Goal: Task Accomplishment & Management: Manage account settings

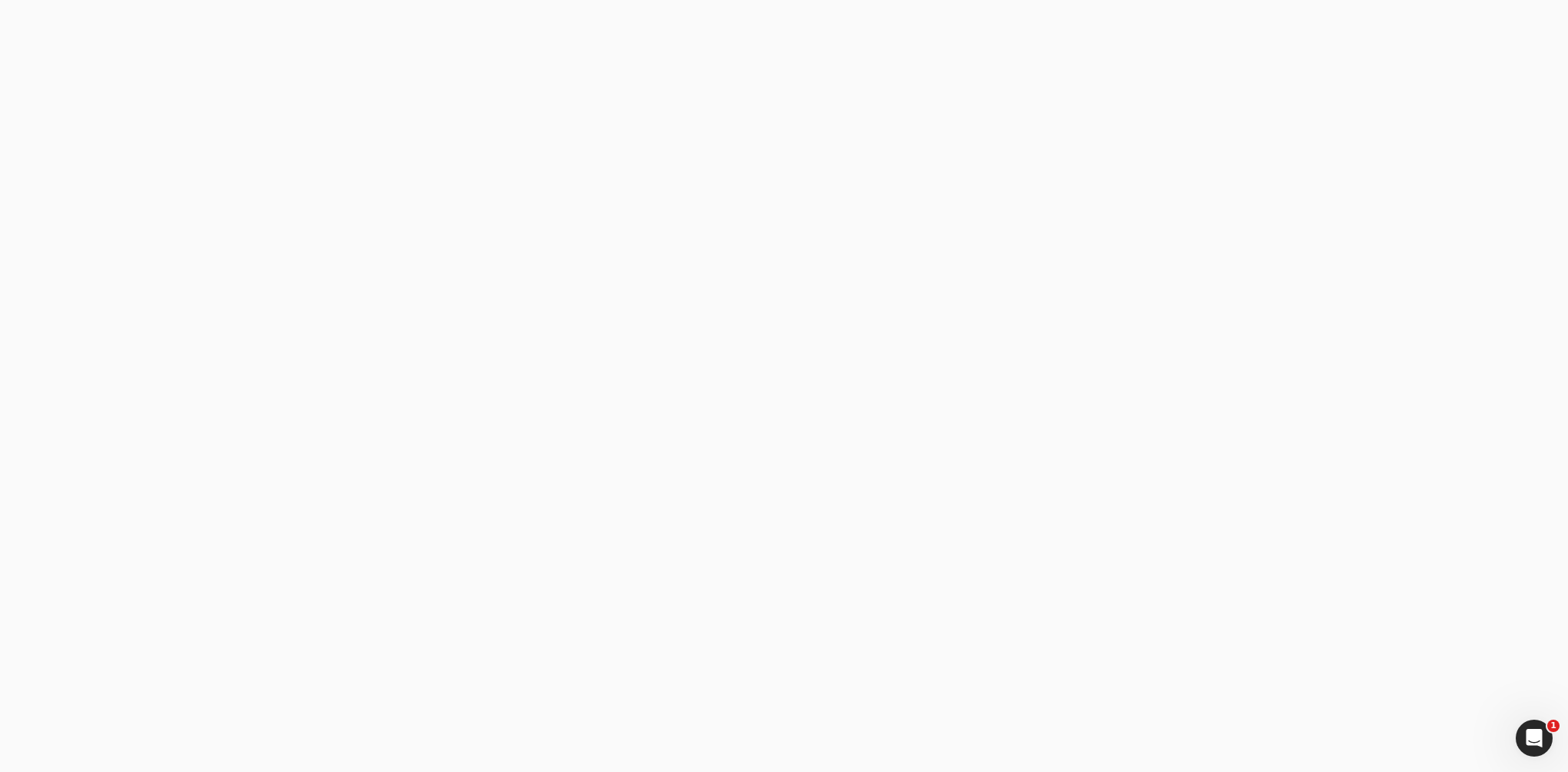
type email "[PERSON_NAME] Construction"
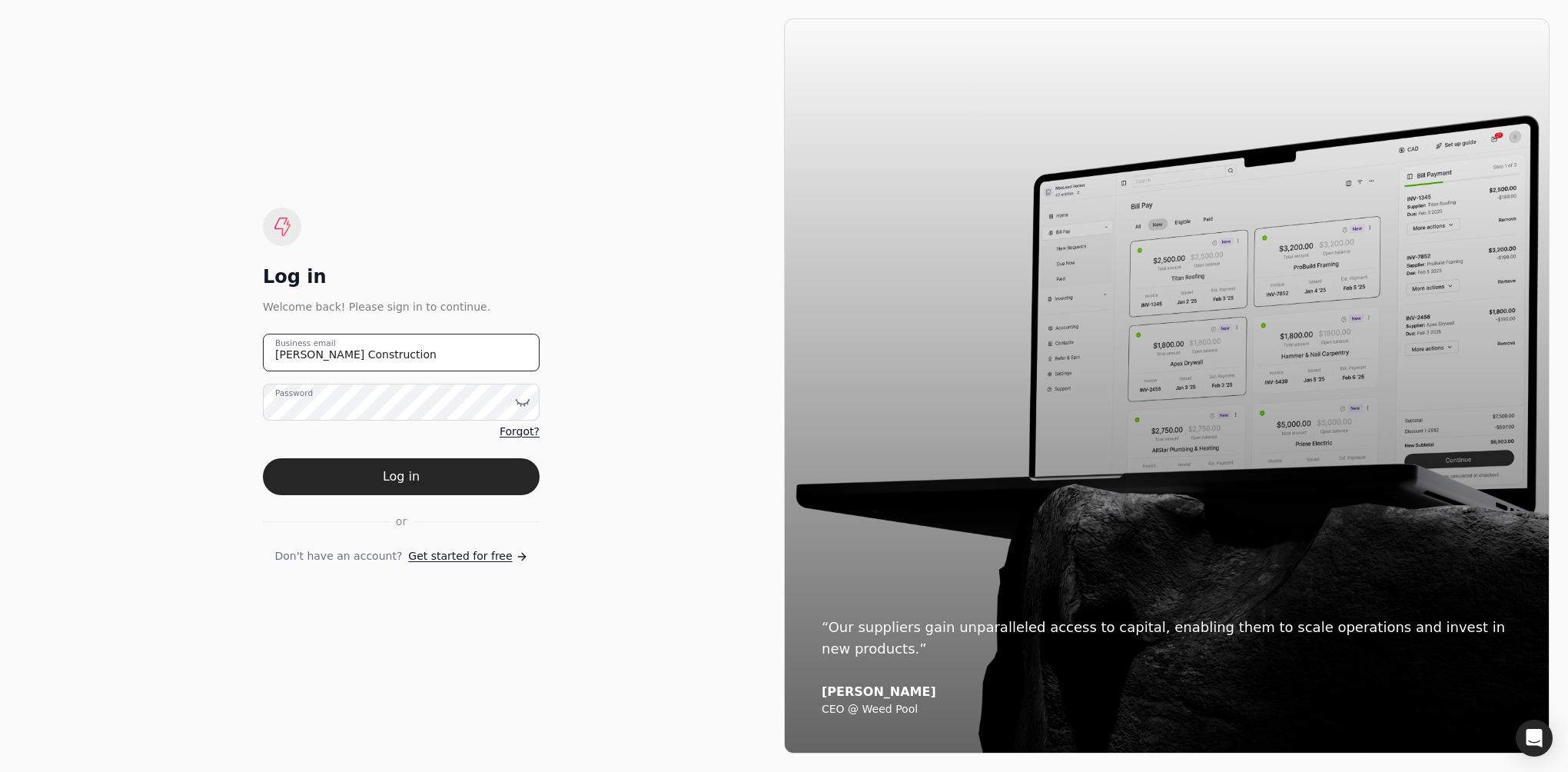
click at [433, 354] on email "[PERSON_NAME] Construction" at bounding box center [401, 352] width 276 height 37
type email "J"
type email "jlfunkconstruction@shaw.ca"
click at [425, 472] on button "Log in" at bounding box center [401, 476] width 276 height 37
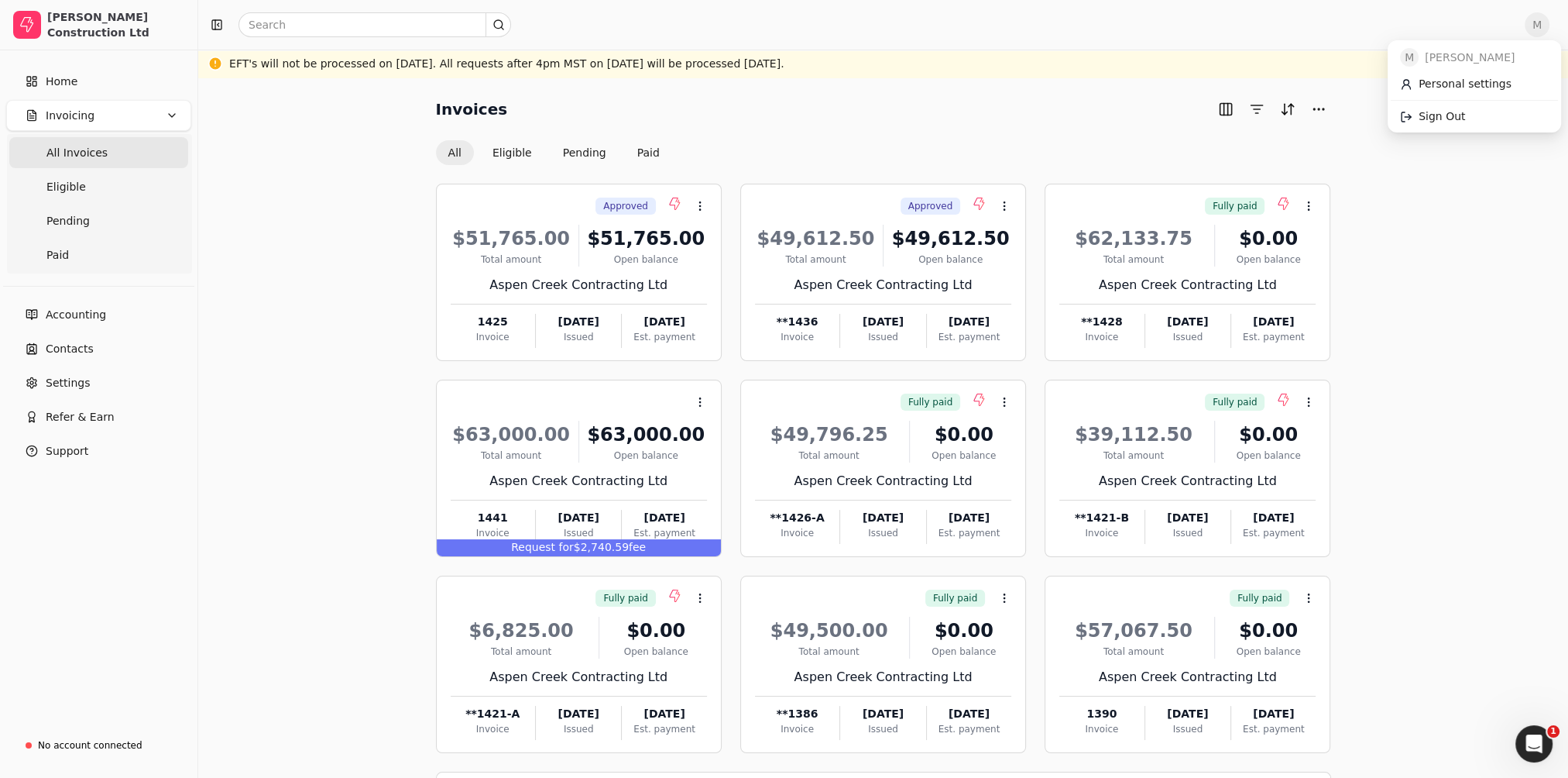
click at [1546, 25] on span "M" at bounding box center [1537, 25] width 25 height 25
click at [1461, 118] on link "Sign Out" at bounding box center [1475, 117] width 168 height 26
